Goal: Check status: Check status

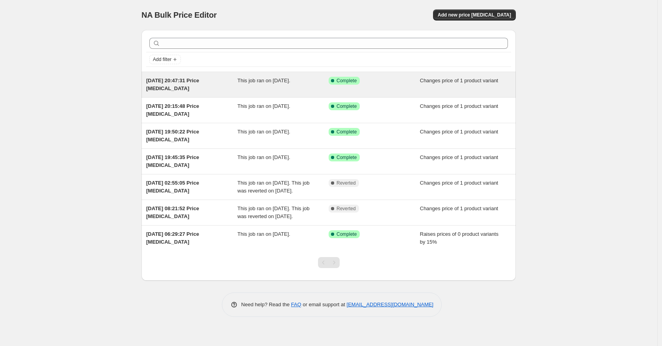
click at [290, 83] on span "This job ran on [DATE]." at bounding box center [264, 81] width 53 height 6
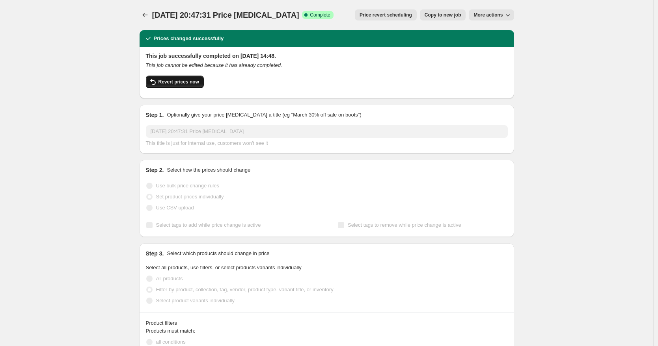
select select "product"
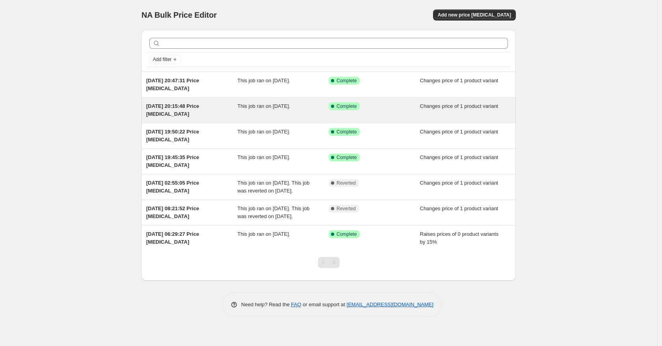
click at [211, 116] on div "[DATE] 20:15:48 Price [MEDICAL_DATA]" at bounding box center [191, 110] width 91 height 16
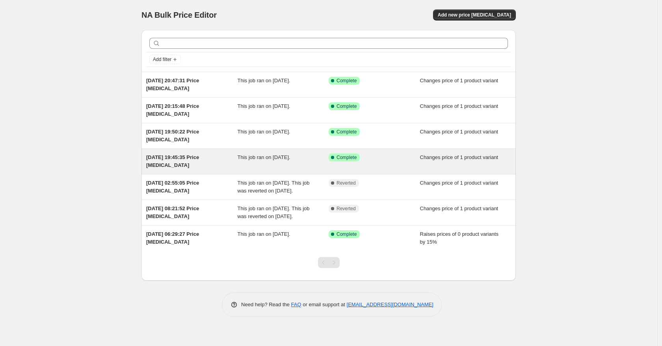
click at [199, 158] on span "[DATE] 19:45:35 Price [MEDICAL_DATA]" at bounding box center [172, 161] width 53 height 14
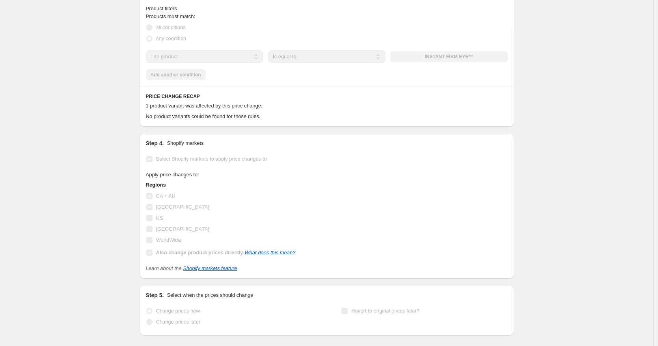
scroll to position [310, 0]
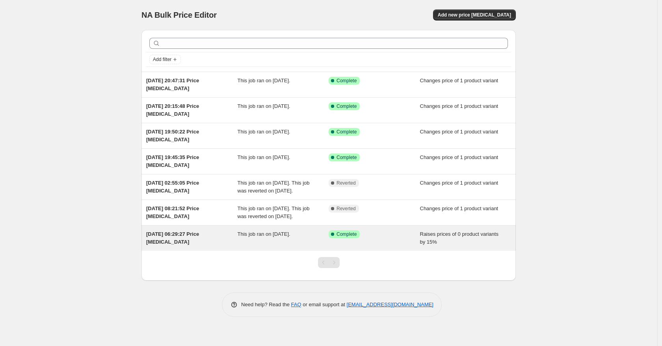
click at [249, 246] on div "This job ran on [DATE]." at bounding box center [283, 238] width 91 height 16
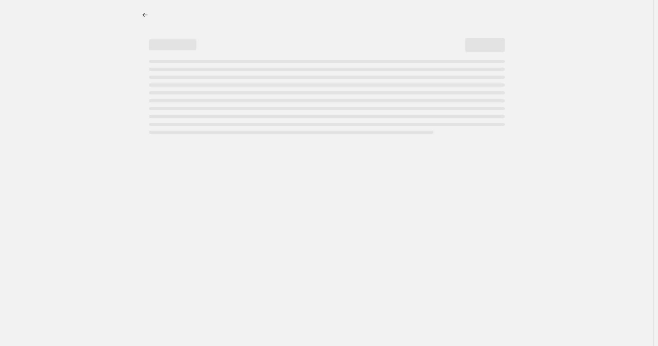
select select "percentage"
select select "pp"
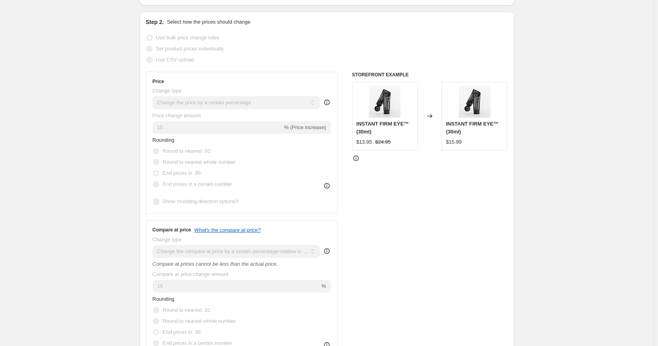
scroll to position [255, 0]
